Goal: Find specific page/section: Find specific page/section

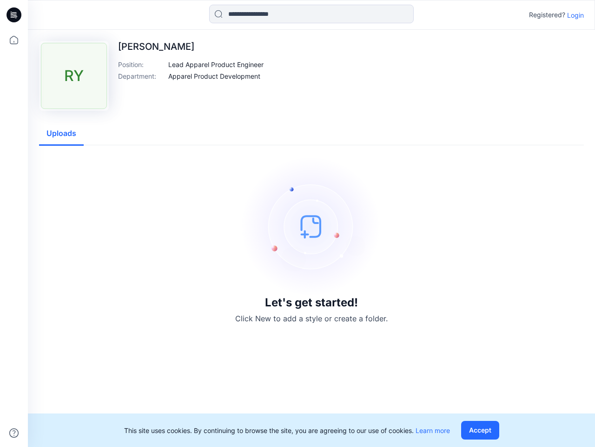
click at [298, 223] on img at bounding box center [312, 226] width 140 height 140
click at [14, 15] on icon at bounding box center [15, 15] width 4 height 0
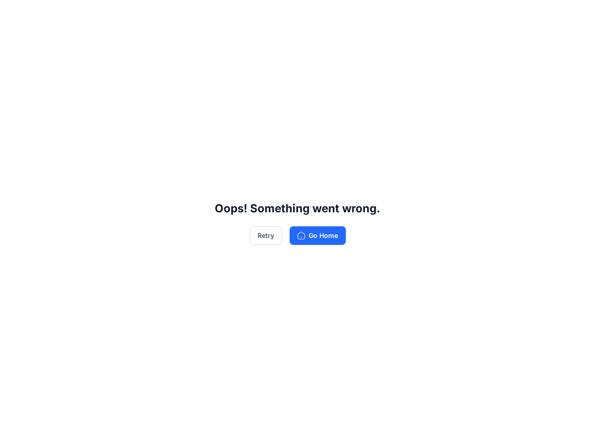
click at [14, 433] on div "Oops! Something went wrong. Retry Go Home" at bounding box center [297, 223] width 595 height 447
click at [312, 14] on div "Oops! Something went wrong. Retry Go Home" at bounding box center [297, 223] width 595 height 447
click at [576, 15] on div "Oops! Something went wrong. Retry Go Home" at bounding box center [297, 223] width 595 height 447
click at [216, 64] on div "Oops! Something went wrong. Retry Go Home" at bounding box center [297, 223] width 595 height 447
click at [214, 76] on div "Oops! Something went wrong. Retry Go Home" at bounding box center [297, 223] width 595 height 447
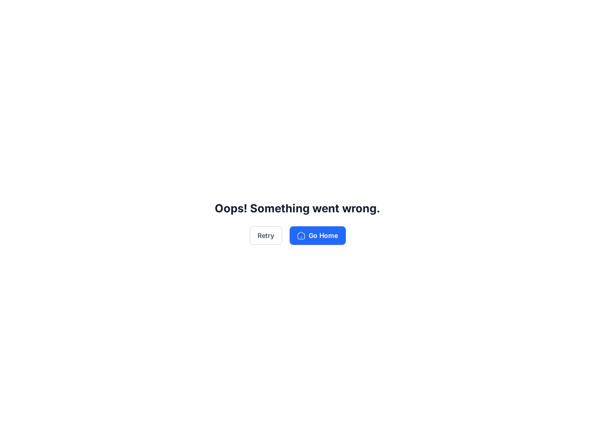
click at [61, 134] on div "Oops! Something went wrong. Retry Go Home" at bounding box center [297, 223] width 595 height 447
click at [482, 430] on div "Oops! Something went wrong. Retry Go Home" at bounding box center [297, 223] width 595 height 447
